Goal: Task Accomplishment & Management: Use online tool/utility

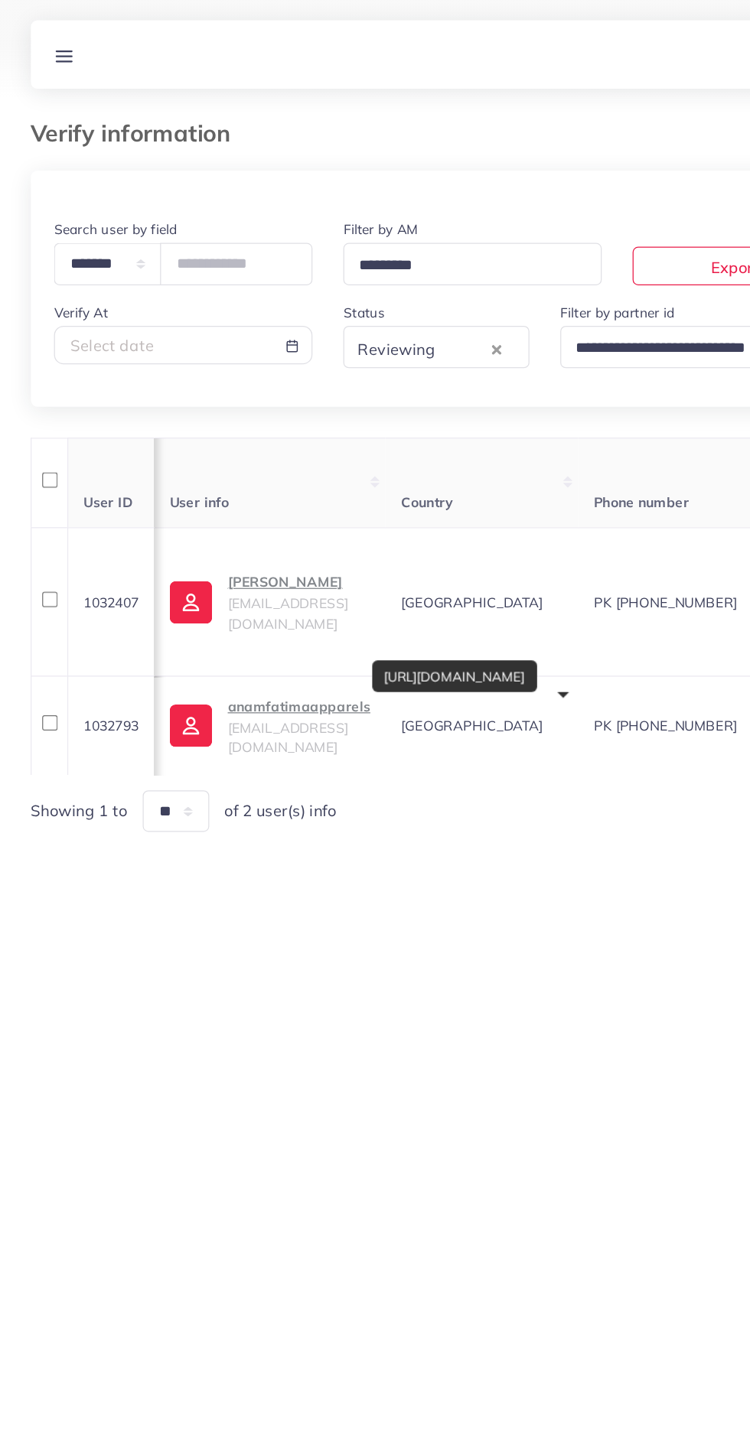
click at [51, 48] on line at bounding box center [51, 48] width 12 height 0
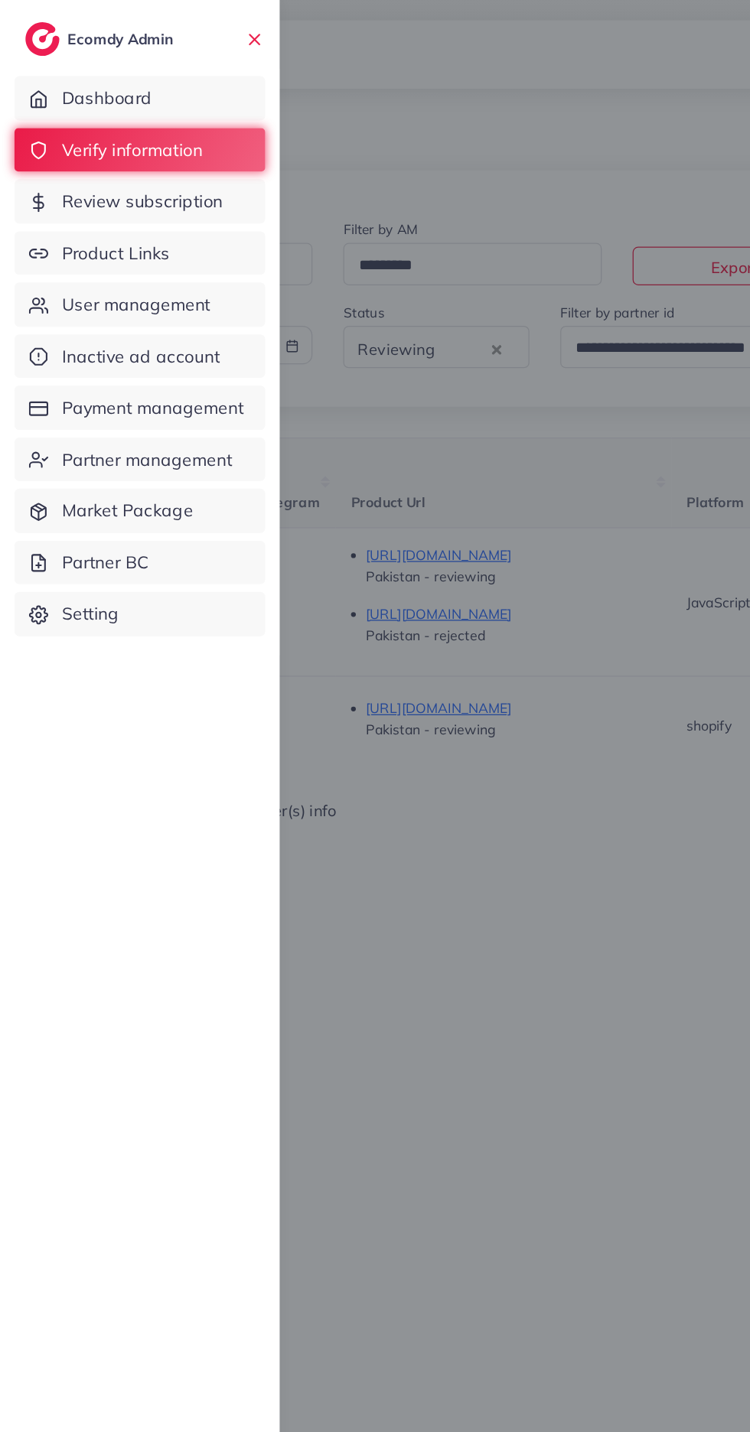
click at [96, 201] on span "Product Links" at bounding box center [92, 201] width 86 height 20
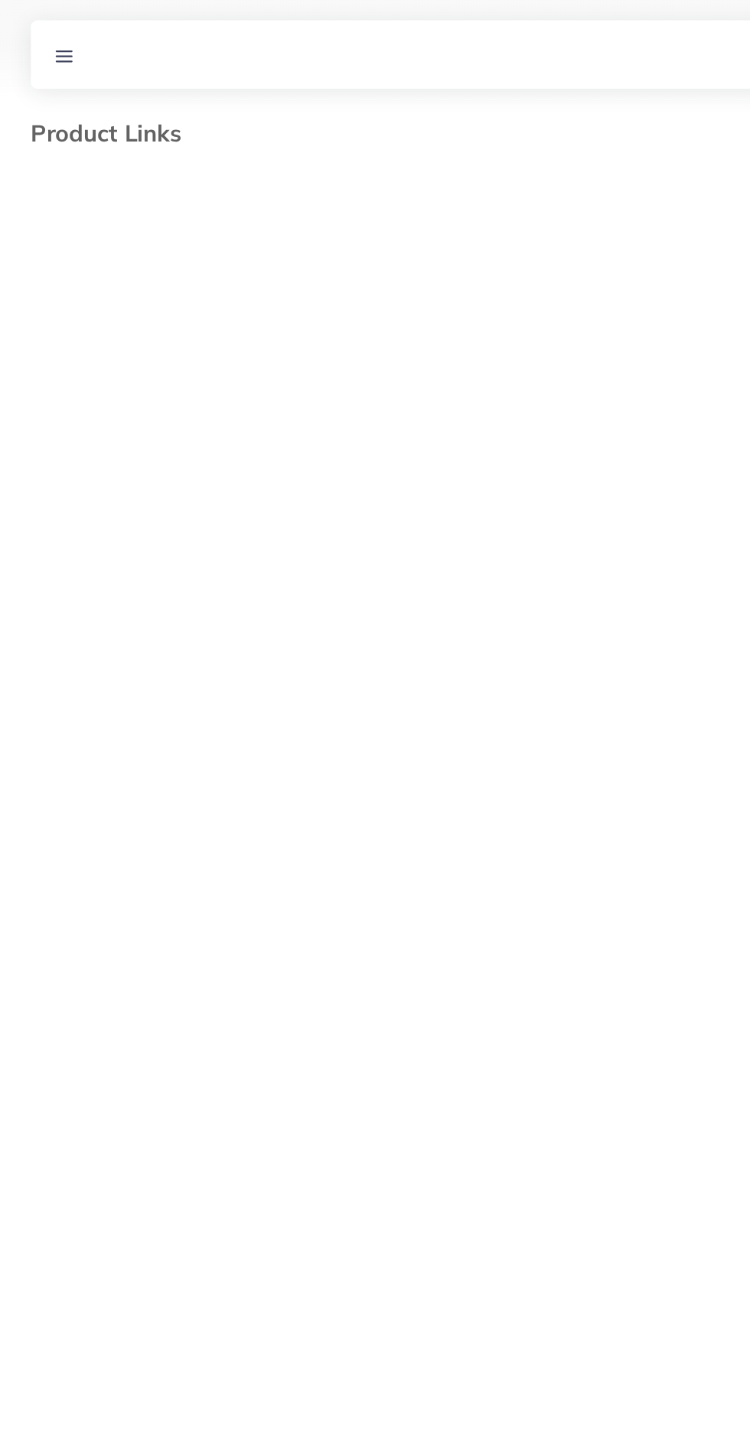
select select "*********"
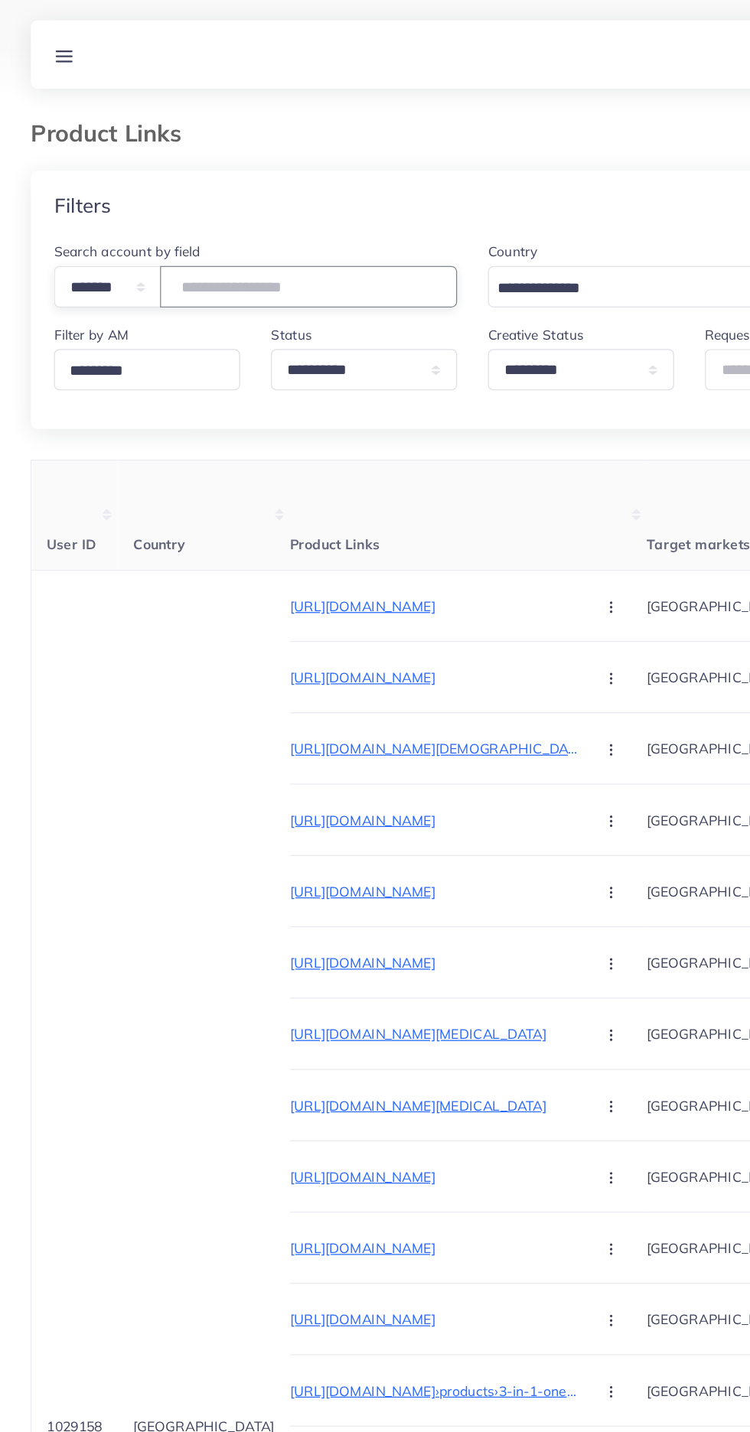
click at [176, 222] on input "number" at bounding box center [245, 227] width 236 height 33
type input "*"
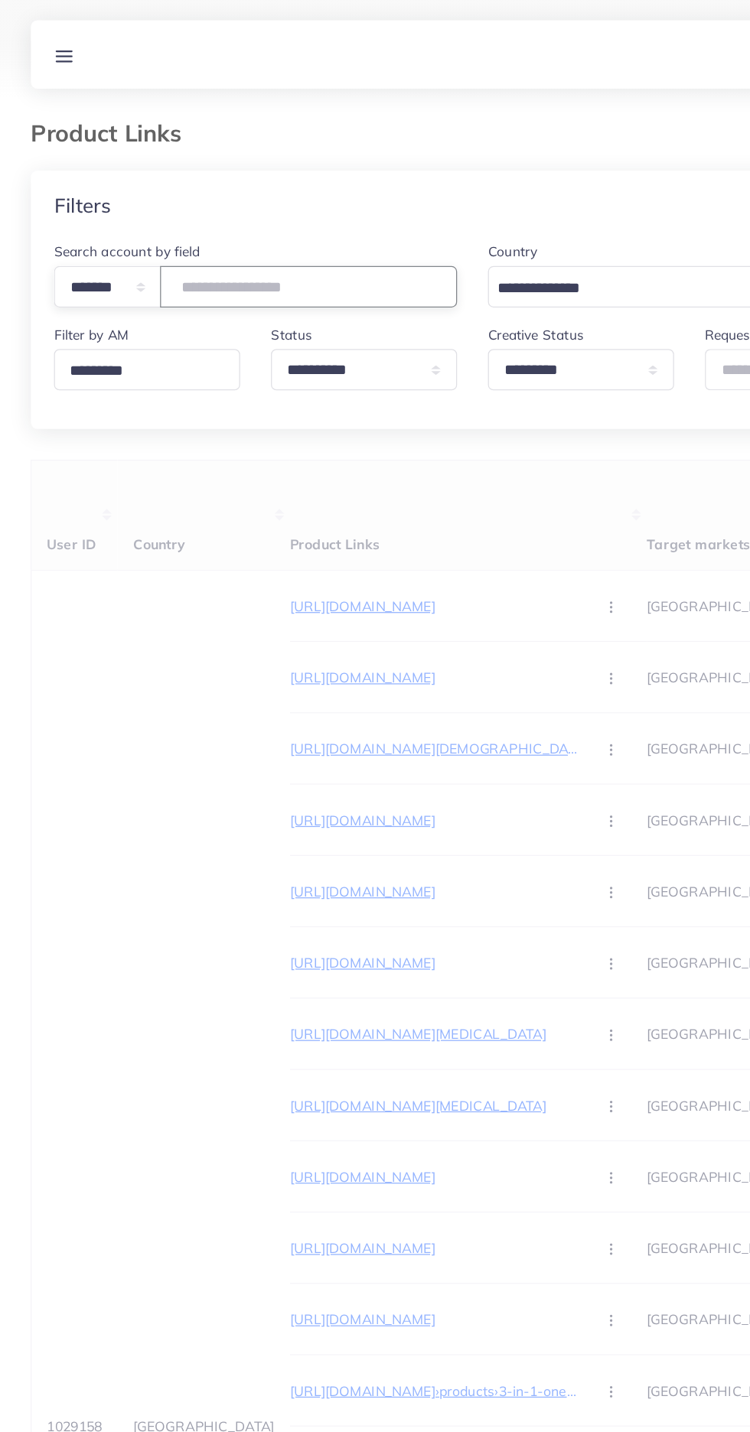
type input "*******"
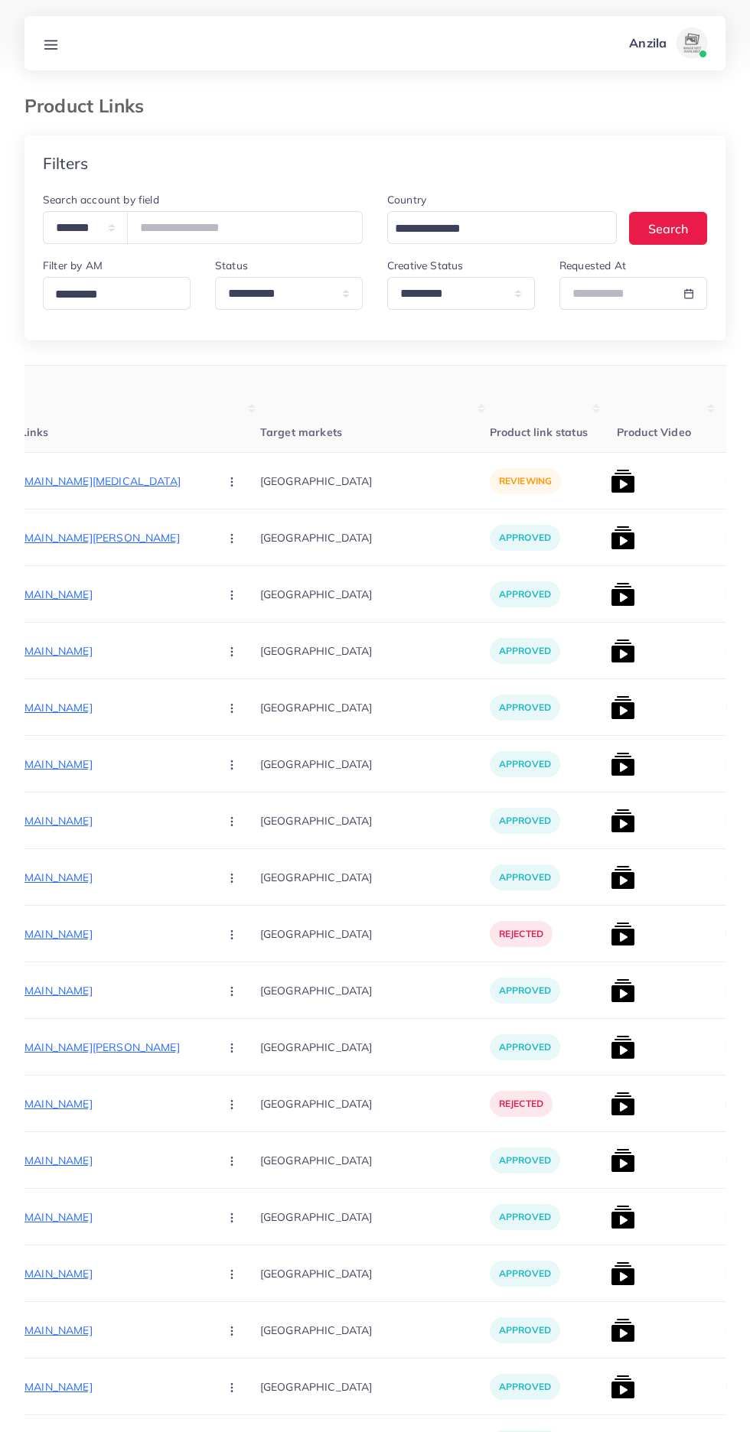
click at [63, 482] on p "[URL][DOMAIN_NAME][MEDICAL_DATA]" at bounding box center [92, 481] width 230 height 18
click at [231, 482] on circle "button" at bounding box center [231, 481] width 1 height 1
click at [239, 523] on span "Approve" at bounding box center [264, 527] width 51 height 15
click at [611, 493] on img at bounding box center [623, 481] width 24 height 24
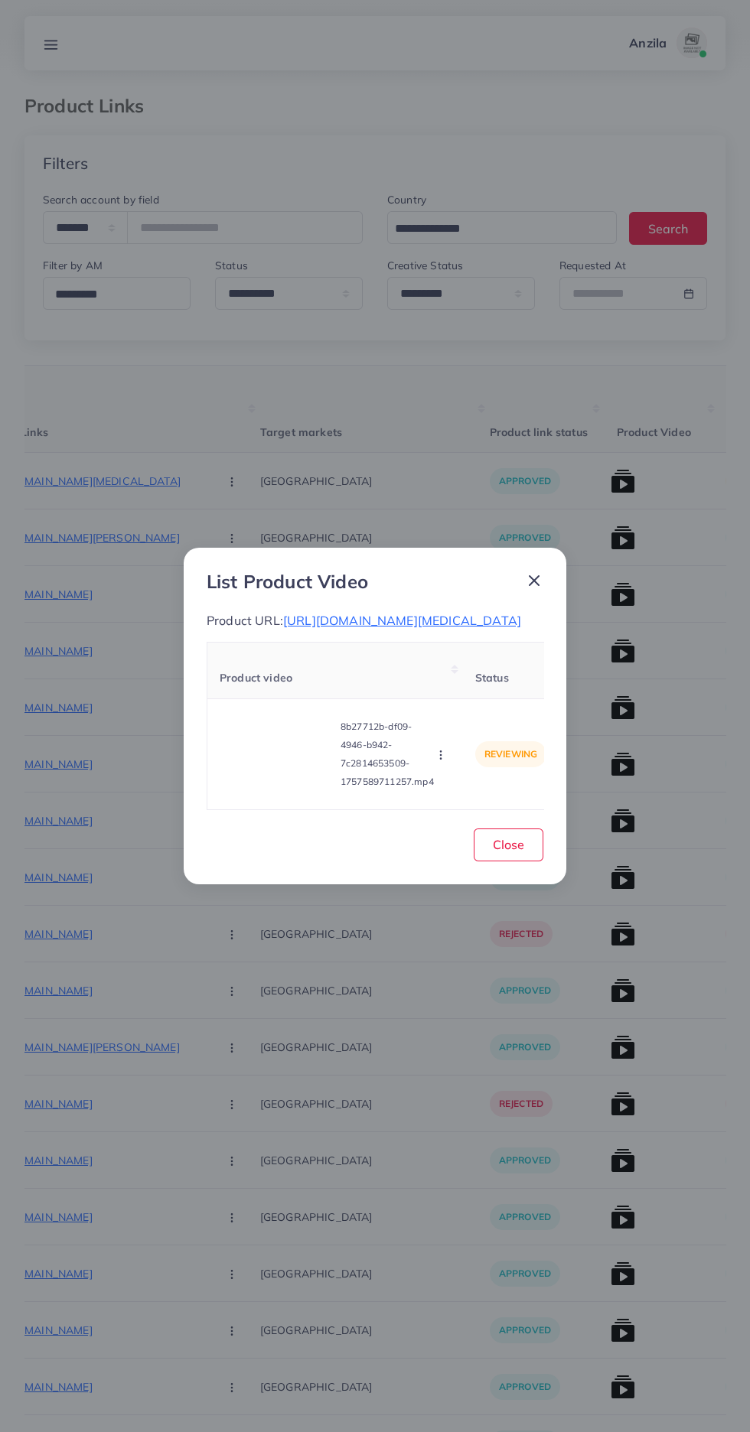
click at [301, 761] on video at bounding box center [277, 754] width 115 height 69
click at [297, 757] on div at bounding box center [277, 754] width 115 height 69
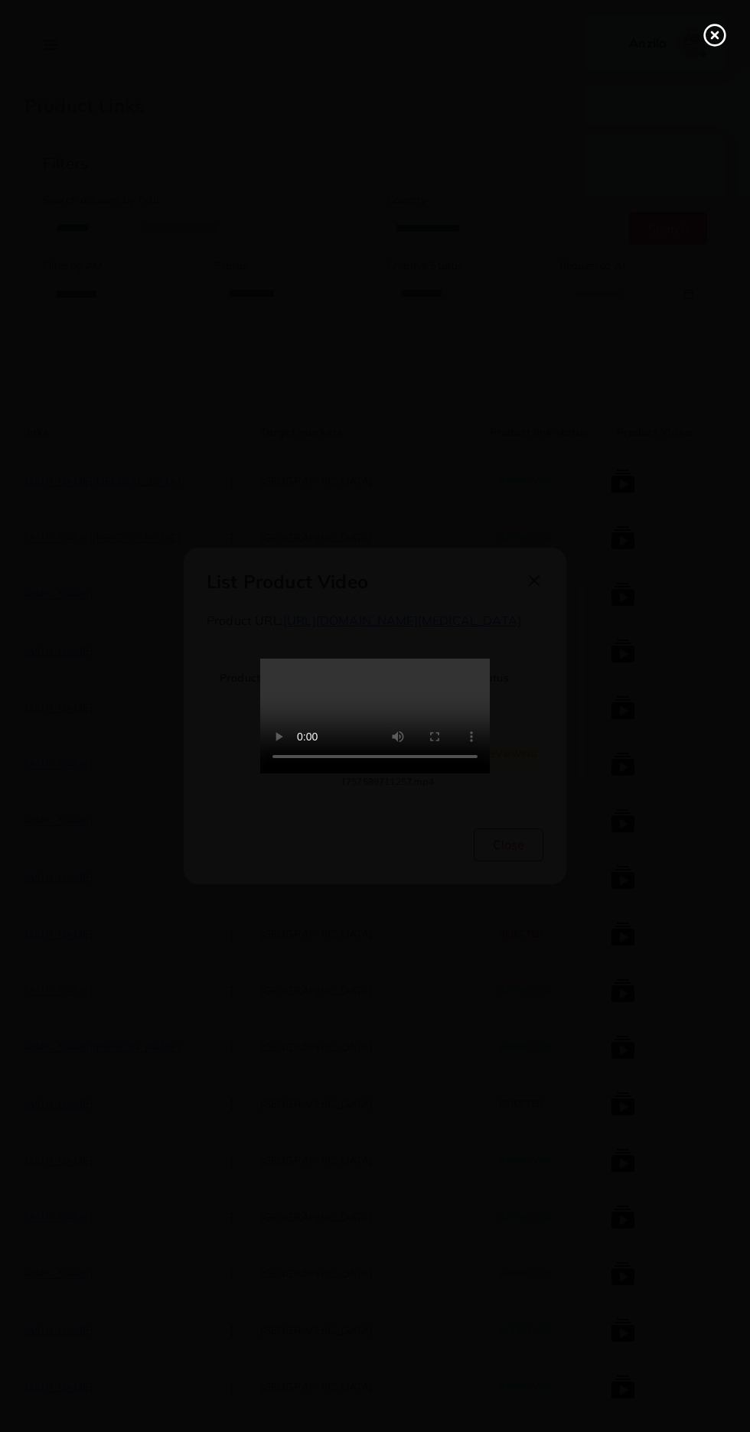
click at [715, 35] on line at bounding box center [715, 35] width 6 height 6
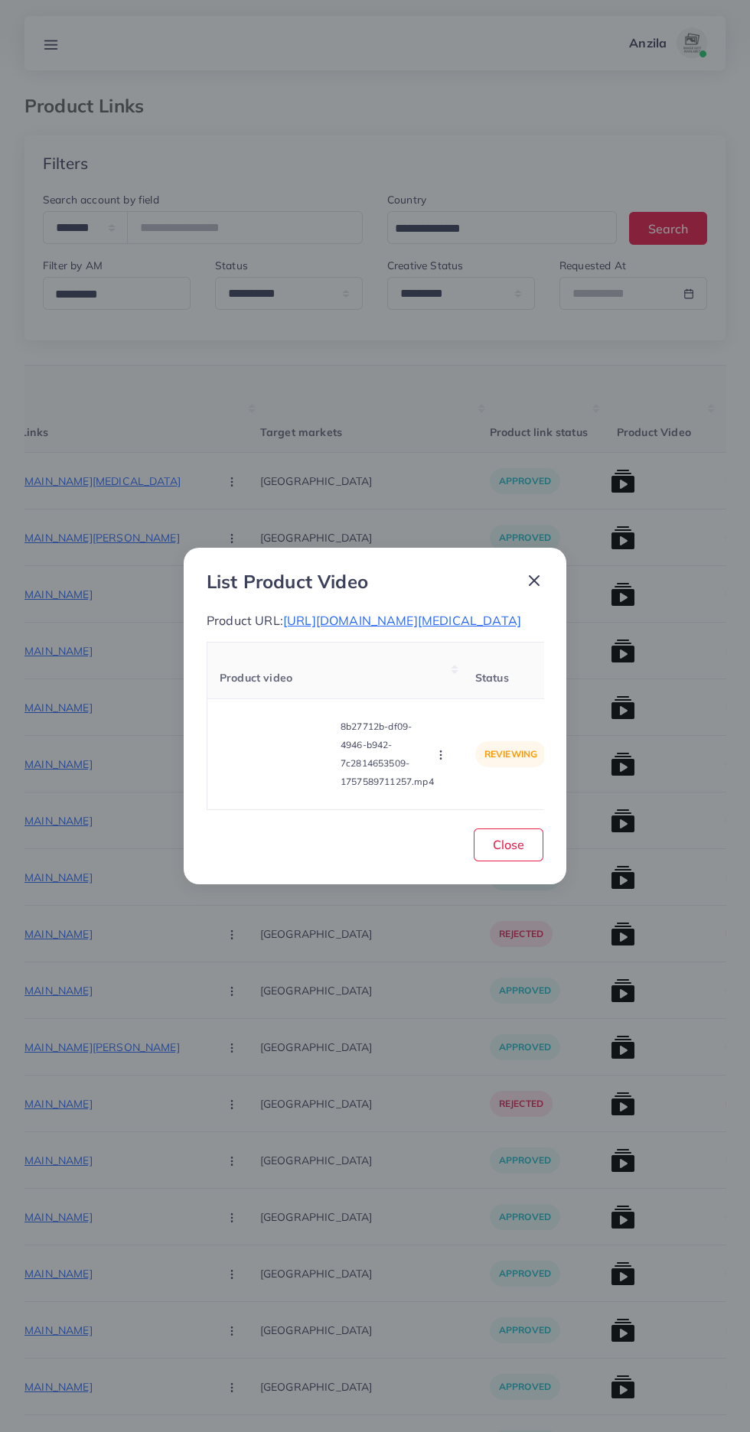
click at [443, 761] on icon "button" at bounding box center [441, 755] width 12 height 12
click at [482, 690] on span "Approve" at bounding box center [473, 683] width 51 height 15
